Goal: Use online tool/utility: Use online tool/utility

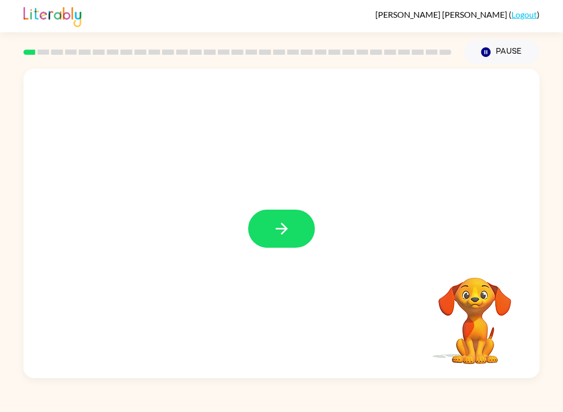
click at [293, 230] on button "button" at bounding box center [281, 228] width 67 height 38
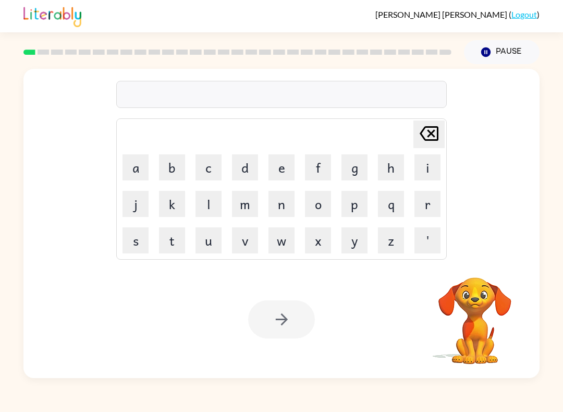
click at [56, 66] on div at bounding box center [237, 52] width 440 height 36
click at [208, 171] on button "c" at bounding box center [208, 167] width 26 height 26
click at [427, 165] on button "i" at bounding box center [427, 167] width 26 height 26
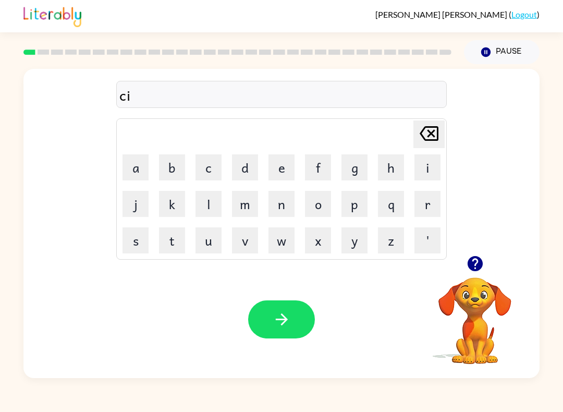
click at [420, 200] on button "r" at bounding box center [427, 204] width 26 height 26
click at [213, 165] on button "c" at bounding box center [208, 167] width 26 height 26
click at [209, 241] on button "u" at bounding box center [208, 240] width 26 height 26
click at [136, 245] on button "s" at bounding box center [135, 240] width 26 height 26
click at [282, 320] on icon "button" at bounding box center [281, 319] width 12 height 12
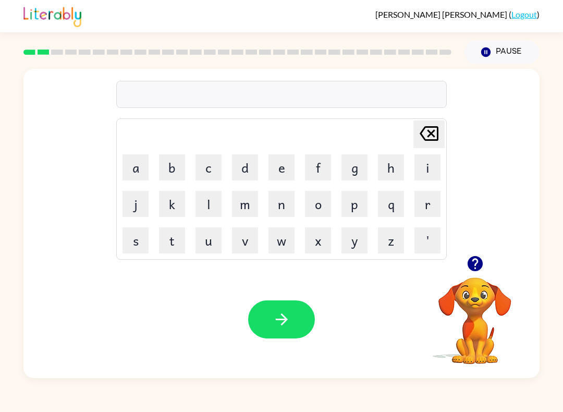
click at [338, 242] on td "y" at bounding box center [354, 239] width 35 height 35
click at [355, 241] on button "y" at bounding box center [354, 240] width 26 height 26
click at [135, 171] on button "a" at bounding box center [135, 167] width 26 height 26
click at [280, 242] on button "w" at bounding box center [281, 240] width 26 height 26
click at [277, 208] on button "n" at bounding box center [281, 204] width 26 height 26
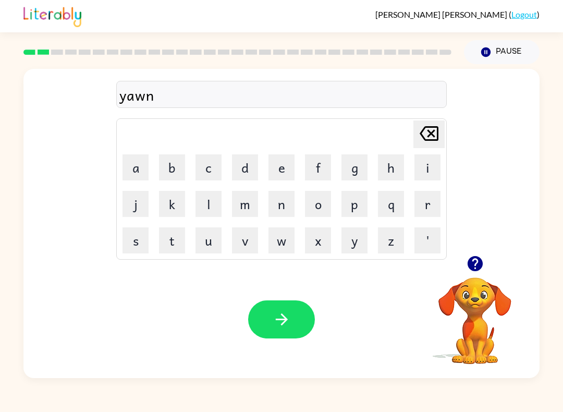
click at [281, 317] on icon "button" at bounding box center [281, 319] width 18 height 18
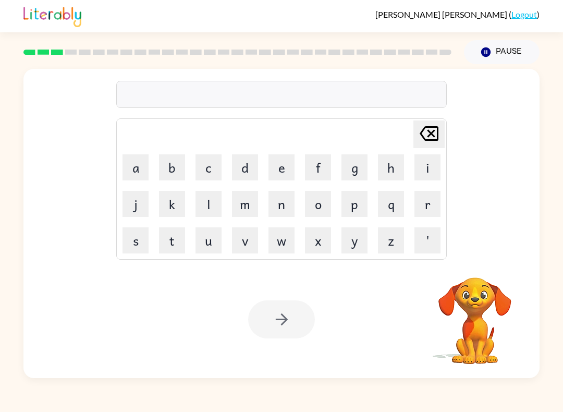
click at [286, 242] on button "w" at bounding box center [281, 240] width 26 height 26
click at [423, 164] on button "i" at bounding box center [427, 167] width 26 height 26
click at [209, 209] on button "l" at bounding box center [208, 204] width 26 height 26
click at [249, 173] on button "d" at bounding box center [245, 167] width 26 height 26
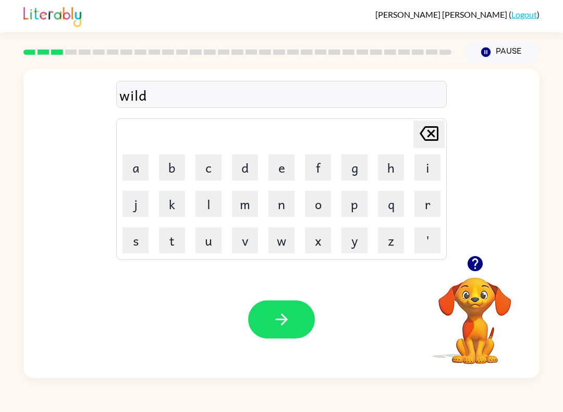
click at [316, 179] on button "f" at bounding box center [318, 167] width 26 height 26
click at [429, 166] on button "i" at bounding box center [427, 167] width 26 height 26
click at [425, 212] on button "r" at bounding box center [427, 204] width 26 height 26
click at [280, 172] on button "e" at bounding box center [281, 167] width 26 height 26
click at [281, 323] on icon "button" at bounding box center [281, 319] width 18 height 18
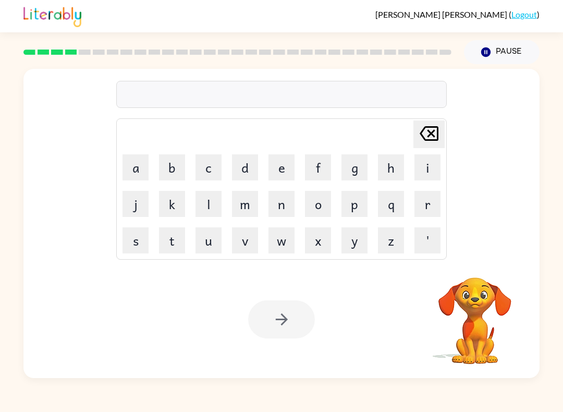
click at [142, 242] on button "s" at bounding box center [135, 240] width 26 height 26
click at [178, 243] on button "t" at bounding box center [172, 240] width 26 height 26
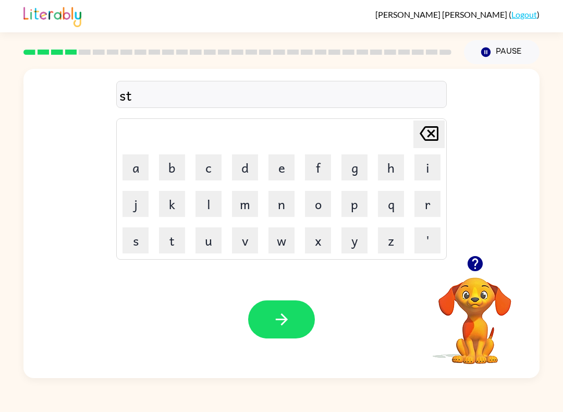
click at [422, 208] on button "r" at bounding box center [427, 204] width 26 height 26
click at [212, 235] on button "u" at bounding box center [208, 240] width 26 height 26
click at [204, 160] on button "c" at bounding box center [208, 167] width 26 height 26
click at [178, 201] on button "k" at bounding box center [172, 204] width 26 height 26
click at [291, 309] on button "button" at bounding box center [281, 319] width 67 height 38
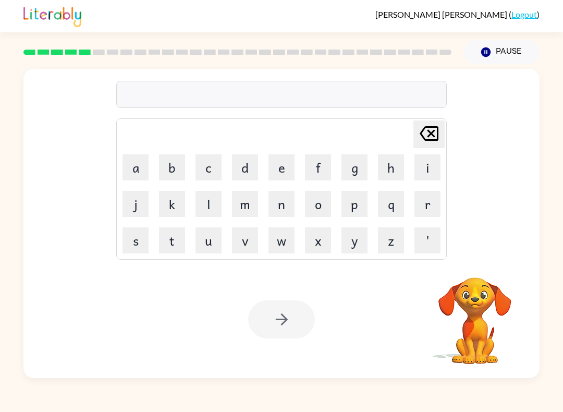
click at [203, 168] on button "c" at bounding box center [208, 167] width 26 height 26
click at [323, 203] on button "o" at bounding box center [318, 204] width 26 height 26
click at [219, 237] on button "u" at bounding box center [208, 240] width 26 height 26
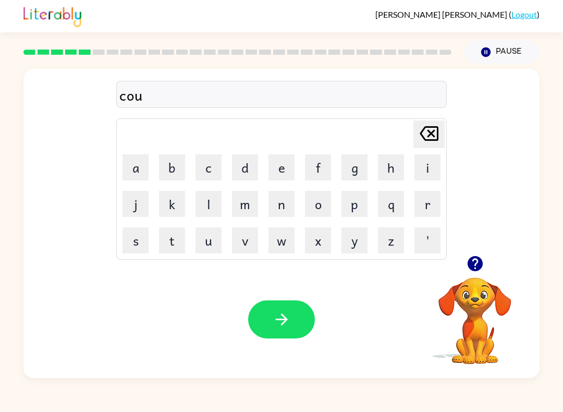
click at [417, 204] on button "r" at bounding box center [427, 204] width 26 height 26
click at [131, 175] on button "a" at bounding box center [135, 167] width 26 height 26
click at [355, 165] on button "g" at bounding box center [354, 167] width 26 height 26
click at [283, 172] on button "e" at bounding box center [281, 167] width 26 height 26
click at [427, 203] on button "r" at bounding box center [427, 204] width 26 height 26
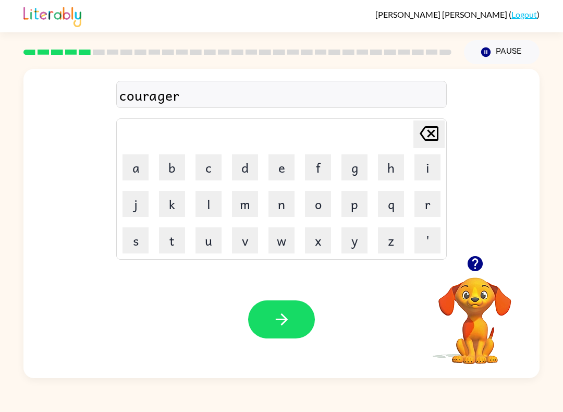
click at [318, 211] on button "o" at bounding box center [318, 204] width 26 height 26
click at [212, 247] on button "u" at bounding box center [208, 240] width 26 height 26
click at [146, 242] on button "s" at bounding box center [135, 240] width 26 height 26
click at [285, 309] on button "button" at bounding box center [281, 319] width 67 height 38
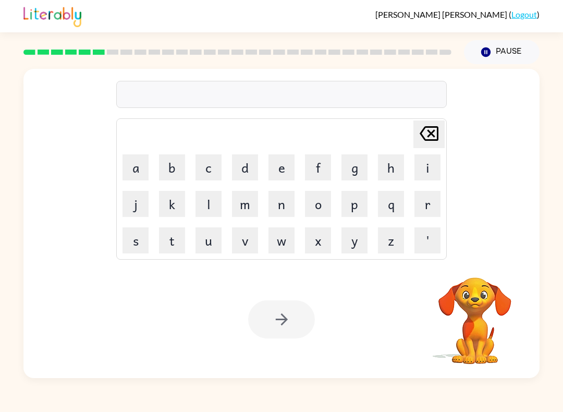
click at [426, 207] on button "r" at bounding box center [427, 204] width 26 height 26
click at [273, 169] on button "e" at bounding box center [281, 167] width 26 height 26
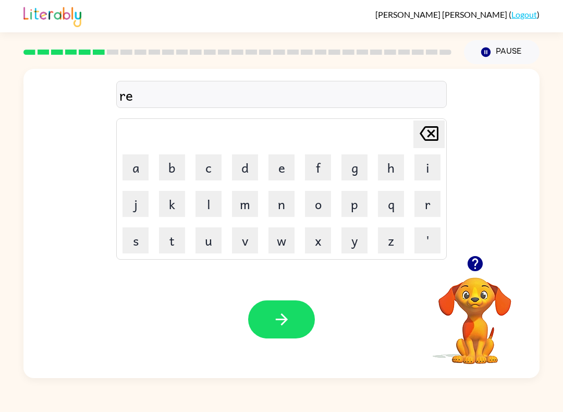
click at [174, 240] on button "t" at bounding box center [172, 240] width 26 height 26
click at [420, 170] on button "i" at bounding box center [427, 167] width 26 height 26
click at [415, 205] on button "r" at bounding box center [427, 204] width 26 height 26
click at [282, 167] on button "e" at bounding box center [281, 167] width 26 height 26
click at [241, 207] on button "m" at bounding box center [245, 204] width 26 height 26
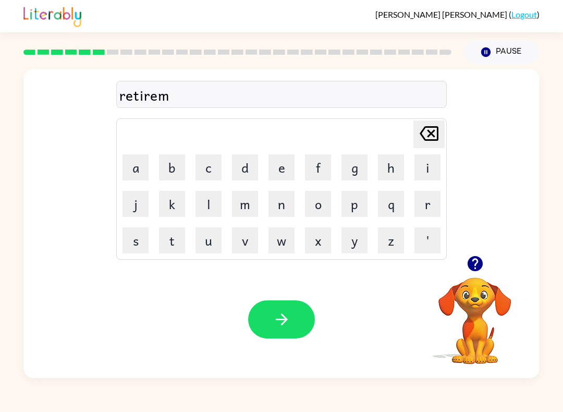
click at [280, 167] on button "e" at bounding box center [281, 167] width 26 height 26
click at [291, 204] on button "n" at bounding box center [281, 204] width 26 height 26
click at [174, 239] on button "t" at bounding box center [172, 240] width 26 height 26
click at [283, 318] on icon "button" at bounding box center [281, 319] width 18 height 18
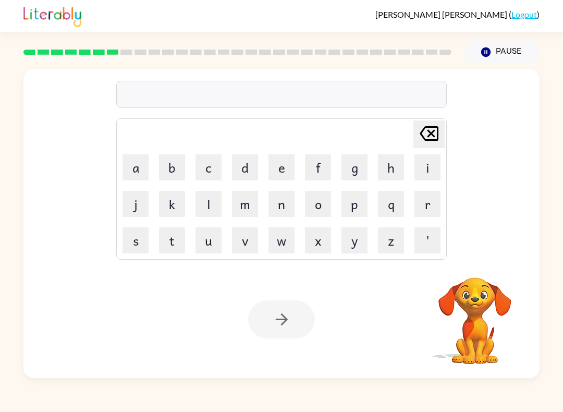
click at [175, 239] on button "t" at bounding box center [172, 240] width 26 height 26
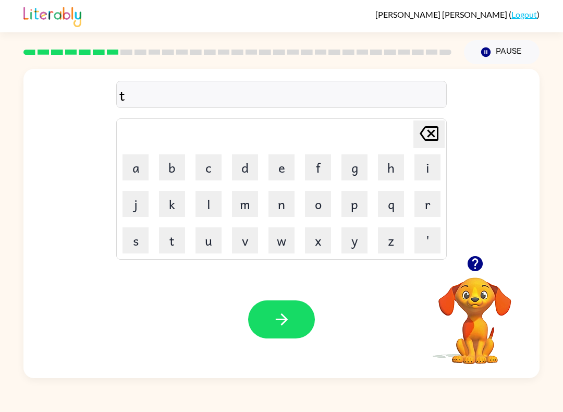
click at [420, 170] on button "i" at bounding box center [427, 167] width 26 height 26
click at [201, 179] on button "c" at bounding box center [208, 167] width 26 height 26
click at [171, 208] on button "k" at bounding box center [172, 204] width 26 height 26
click at [205, 201] on button "l" at bounding box center [208, 204] width 26 height 26
click at [282, 175] on button "e" at bounding box center [281, 167] width 26 height 26
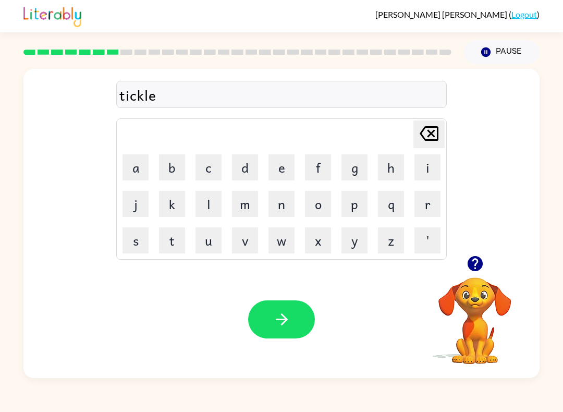
click at [303, 316] on button "button" at bounding box center [281, 319] width 67 height 38
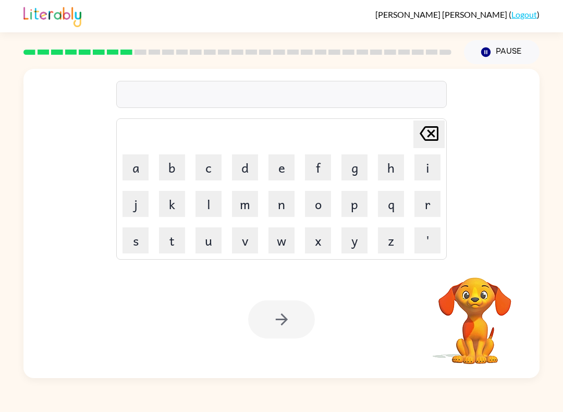
click at [141, 247] on button "s" at bounding box center [135, 240] width 26 height 26
click at [349, 212] on button "p" at bounding box center [354, 204] width 26 height 26
click at [204, 163] on button "c" at bounding box center [208, 167] width 26 height 26
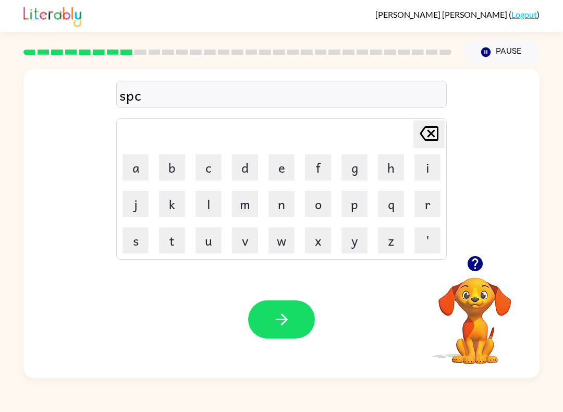
click at [417, 138] on icon "[PERSON_NAME] last character input" at bounding box center [428, 133] width 25 height 25
click at [277, 170] on button "e" at bounding box center [281, 167] width 26 height 26
click at [207, 170] on button "c" at bounding box center [208, 167] width 26 height 26
click at [170, 245] on button "t" at bounding box center [172, 240] width 26 height 26
click at [136, 164] on button "a" at bounding box center [135, 167] width 26 height 26
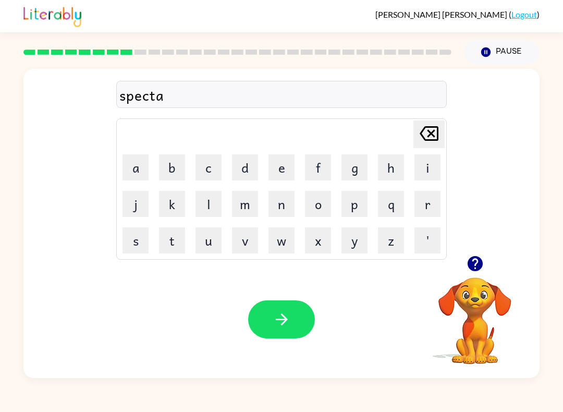
click at [206, 168] on button "c" at bounding box center [208, 167] width 26 height 26
click at [477, 263] on icon "button" at bounding box center [475, 263] width 18 height 18
click at [208, 206] on button "l" at bounding box center [208, 204] width 26 height 26
click at [273, 173] on button "e" at bounding box center [281, 167] width 26 height 26
click at [293, 317] on button "button" at bounding box center [281, 319] width 67 height 38
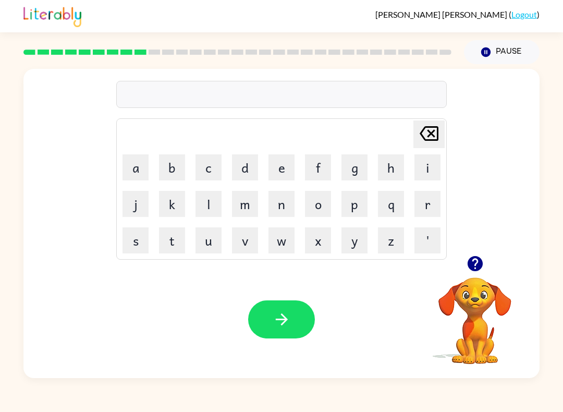
click at [431, 207] on button "r" at bounding box center [427, 204] width 26 height 26
click at [281, 178] on button "e" at bounding box center [281, 167] width 26 height 26
click at [320, 168] on button "f" at bounding box center [318, 167] width 26 height 26
click at [319, 202] on button "o" at bounding box center [318, 204] width 26 height 26
click at [418, 201] on button "r" at bounding box center [427, 204] width 26 height 26
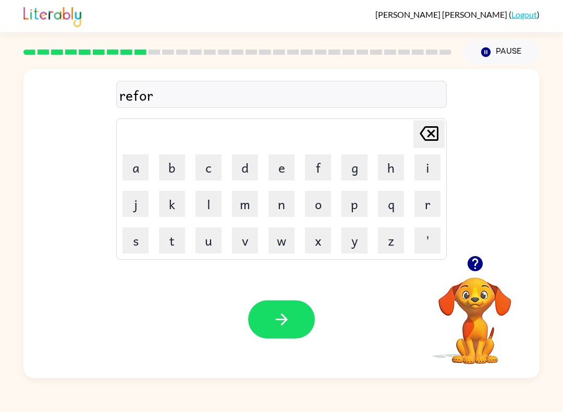
click at [274, 163] on button "e" at bounding box center [281, 167] width 26 height 26
click at [133, 239] on button "s" at bounding box center [135, 240] width 26 height 26
click at [173, 234] on button "t" at bounding box center [172, 240] width 26 height 26
click at [285, 314] on icon "button" at bounding box center [281, 319] width 18 height 18
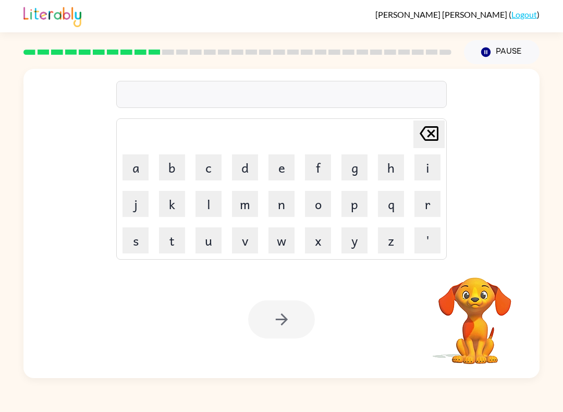
click at [352, 209] on button "p" at bounding box center [354, 204] width 26 height 26
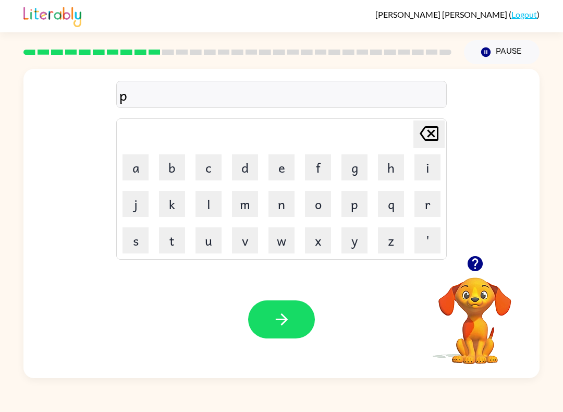
click at [421, 209] on button "r" at bounding box center [427, 204] width 26 height 26
click at [282, 162] on button "e" at bounding box center [281, 167] width 26 height 26
click at [386, 173] on button "h" at bounding box center [391, 167] width 26 height 26
click at [277, 163] on button "e" at bounding box center [281, 167] width 26 height 26
click at [135, 161] on button "a" at bounding box center [135, 167] width 26 height 26
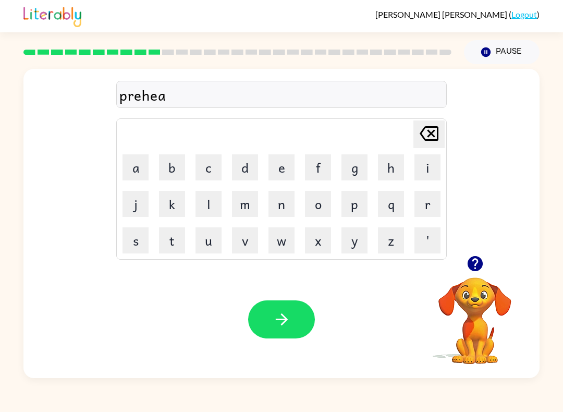
click at [177, 238] on button "t" at bounding box center [172, 240] width 26 height 26
click at [285, 324] on icon "button" at bounding box center [281, 319] width 18 height 18
click at [280, 234] on button "w" at bounding box center [281, 240] width 26 height 26
click at [426, 162] on button "i" at bounding box center [427, 167] width 26 height 26
click at [144, 234] on button "s" at bounding box center [135, 240] width 26 height 26
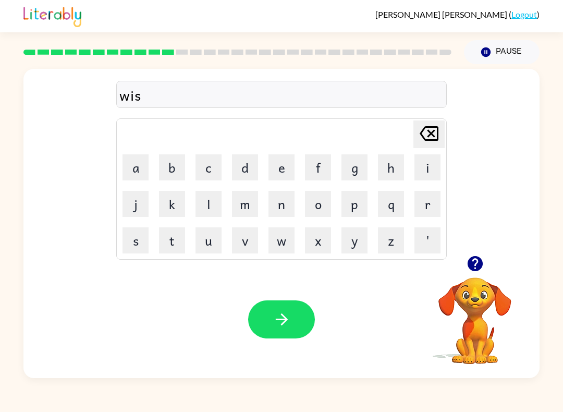
click at [283, 164] on button "e" at bounding box center [281, 167] width 26 height 26
click at [292, 318] on button "button" at bounding box center [281, 319] width 67 height 38
click at [318, 241] on button "x" at bounding box center [318, 240] width 26 height 26
click at [419, 138] on icon "[PERSON_NAME] last character input" at bounding box center [428, 133] width 25 height 25
click at [282, 244] on button "w" at bounding box center [281, 240] width 26 height 26
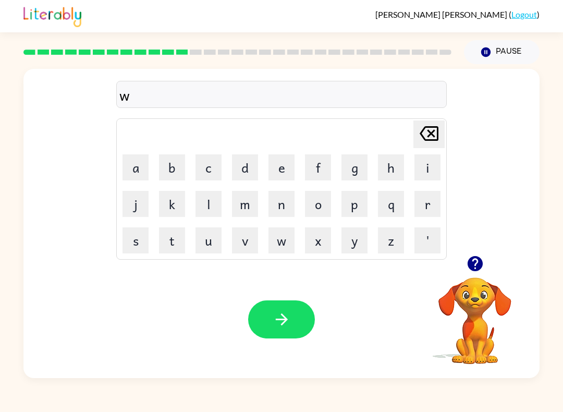
click at [401, 158] on button "h" at bounding box center [391, 167] width 26 height 26
click at [130, 163] on button "a" at bounding box center [135, 167] width 26 height 26
click at [202, 204] on button "l" at bounding box center [208, 204] width 26 height 26
click at [277, 167] on button "e" at bounding box center [281, 167] width 26 height 26
click at [176, 165] on button "b" at bounding box center [172, 167] width 26 height 26
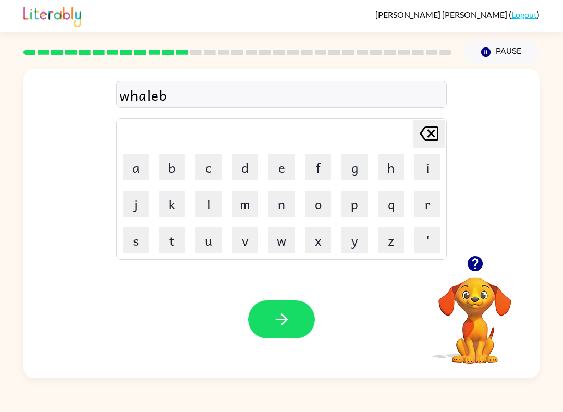
click at [316, 206] on button "o" at bounding box center [318, 204] width 26 height 26
click at [279, 214] on button "n" at bounding box center [281, 204] width 26 height 26
click at [204, 163] on button "c" at bounding box center [208, 167] width 26 height 26
click at [426, 136] on icon at bounding box center [428, 133] width 19 height 15
click at [282, 165] on button "e" at bounding box center [281, 167] width 26 height 26
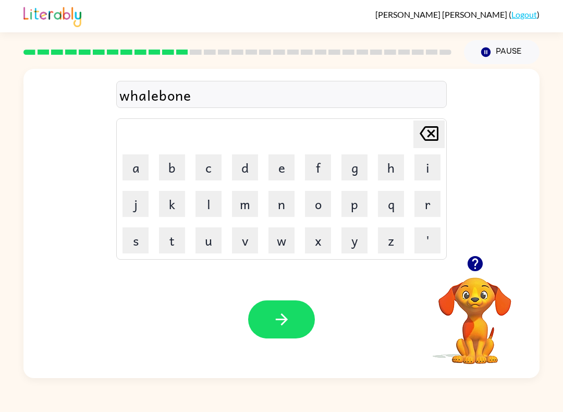
click at [500, 56] on button "Pause Pause" at bounding box center [502, 52] width 76 height 24
